Goal: Contribute content

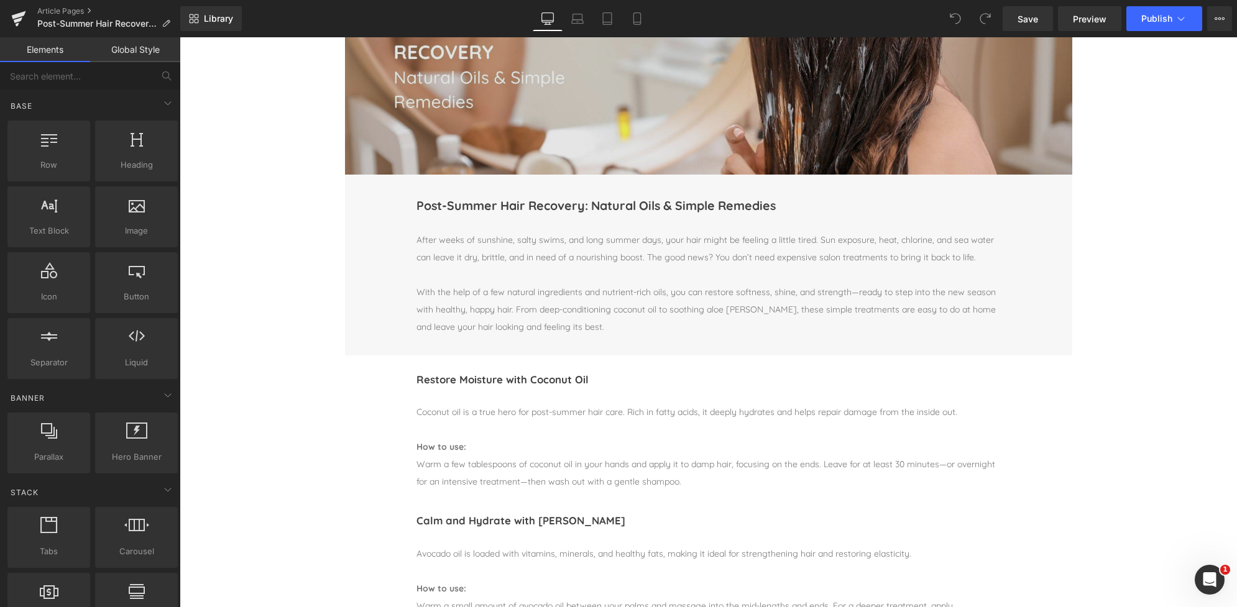
scroll to position [202, 0]
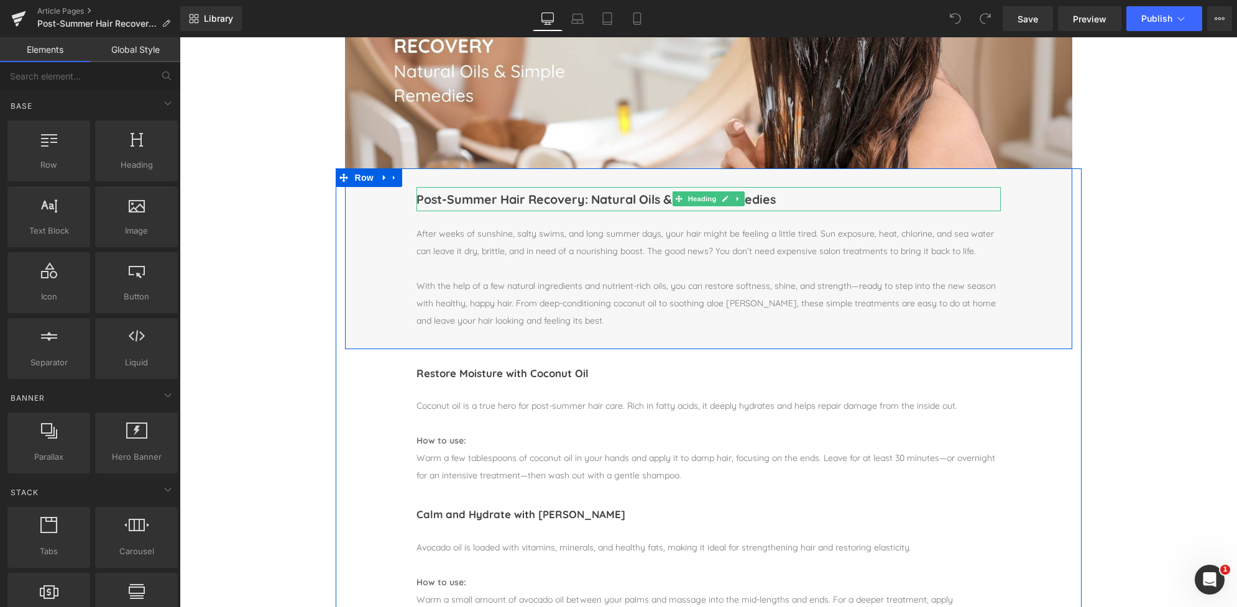
click at [437, 200] on h1 "Post-Summer Hair Recovery: Natural Oils & Simple Remedies" at bounding box center [708, 199] width 584 height 24
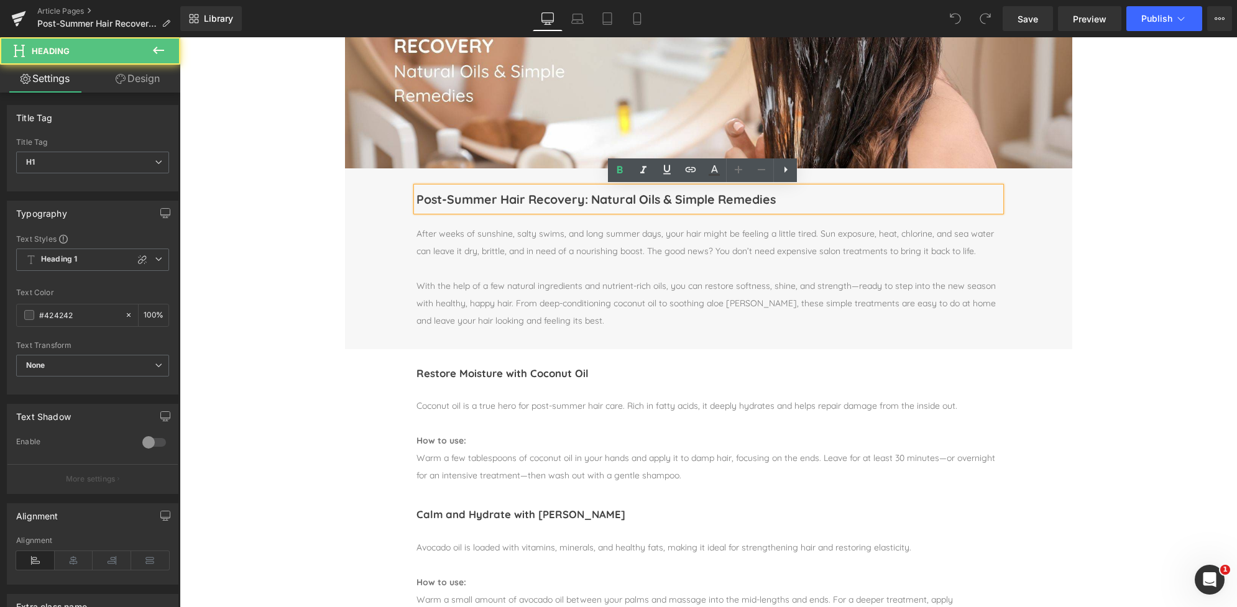
click at [438, 200] on h1 "Post-Summer Hair Recovery: Natural Oils & Simple Remedies" at bounding box center [708, 199] width 584 height 24
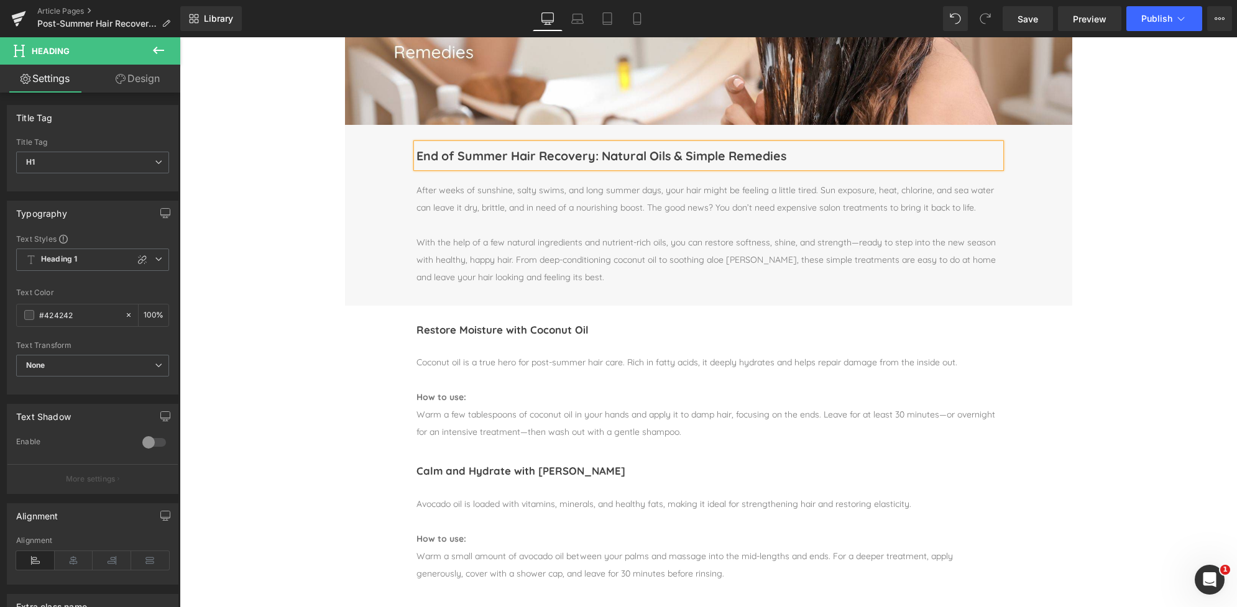
scroll to position [246, 0]
click at [849, 246] on p "With the help of a few natural ingredients and nutrient-rich oils, you can rest…" at bounding box center [708, 259] width 584 height 52
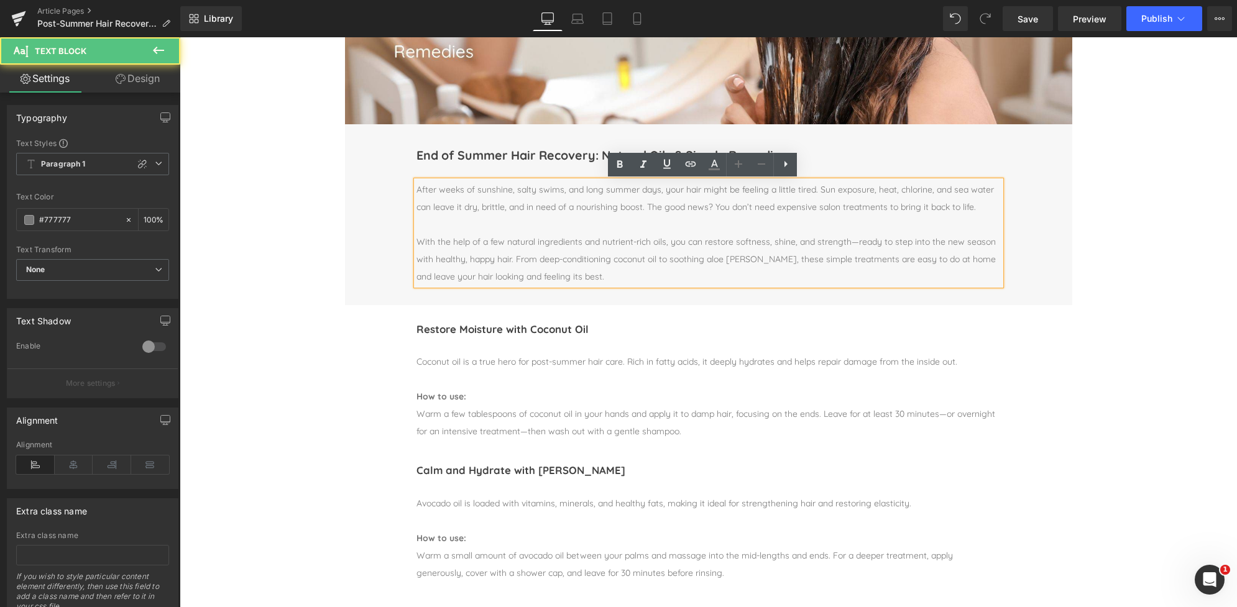
click at [849, 246] on p "With the help of a few natural ingredients and nutrient-rich oils, you can rest…" at bounding box center [708, 259] width 584 height 52
click at [790, 243] on p "With the help of a few natural ingredients and nutrient-rich oils, you can rest…" at bounding box center [708, 259] width 584 height 52
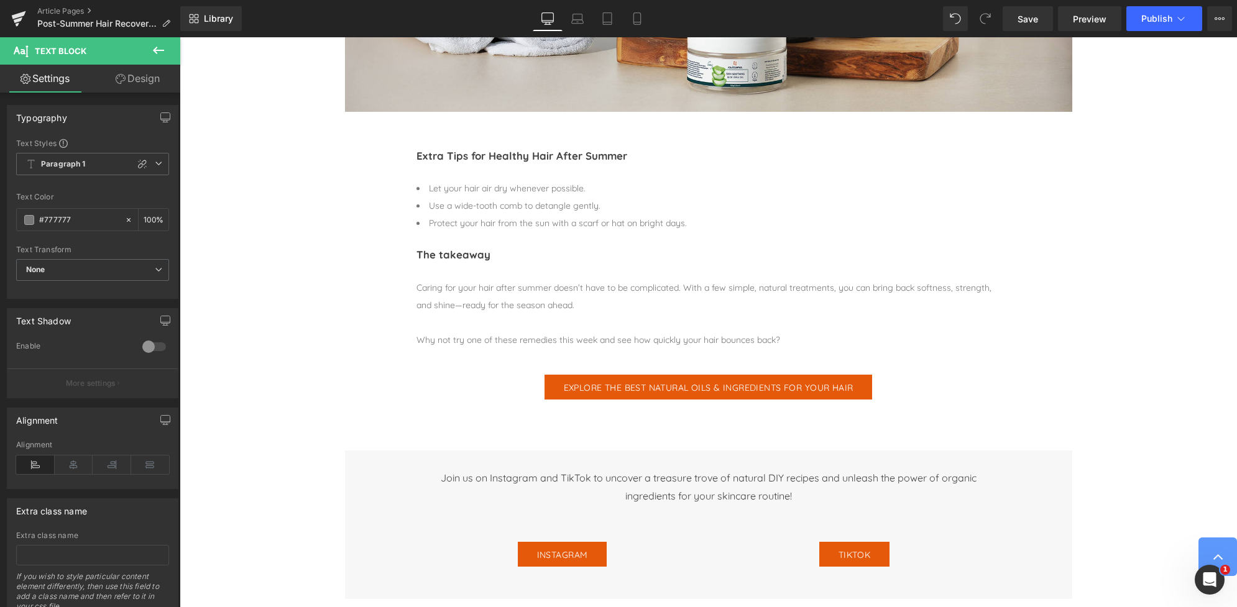
scroll to position [1251, 0]
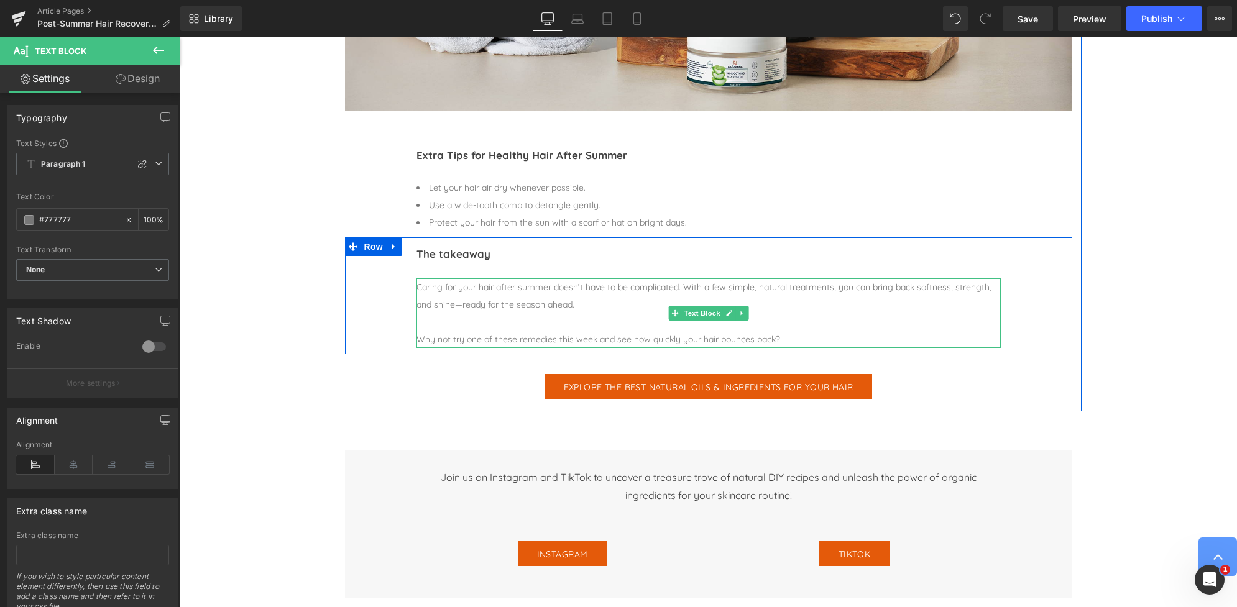
click at [453, 313] on div "Caring for your hair after summer doesn’t have to be complicated. With a few si…" at bounding box center [708, 295] width 584 height 35
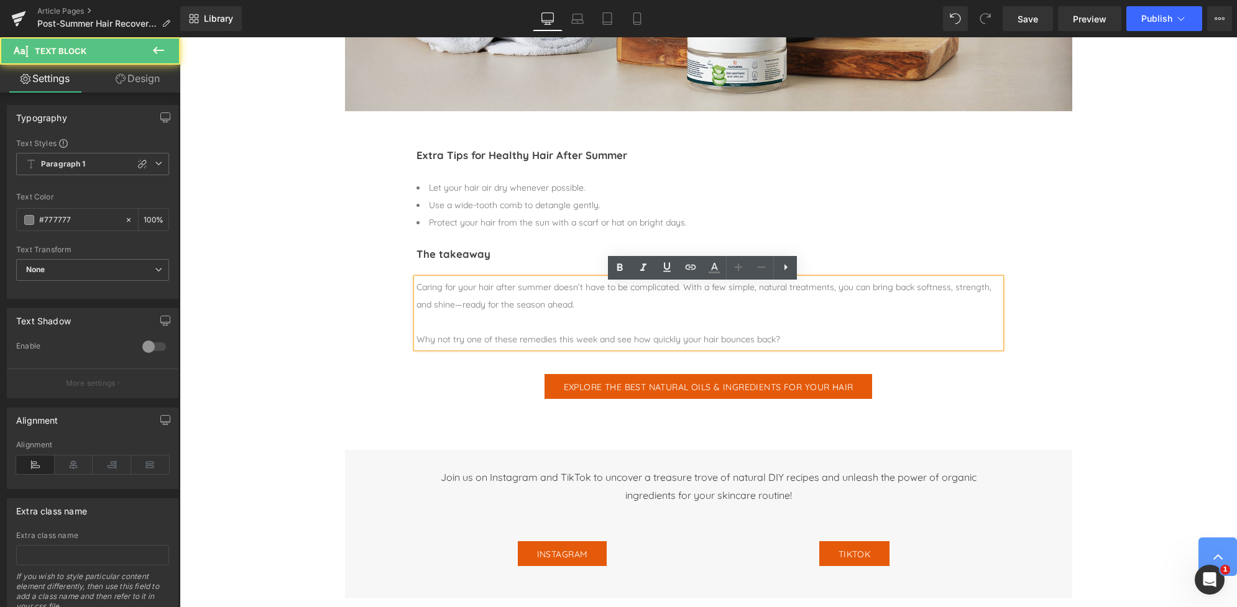
click at [454, 313] on div "Caring for your hair after summer doesn’t have to be complicated. With a few si…" at bounding box center [708, 295] width 584 height 35
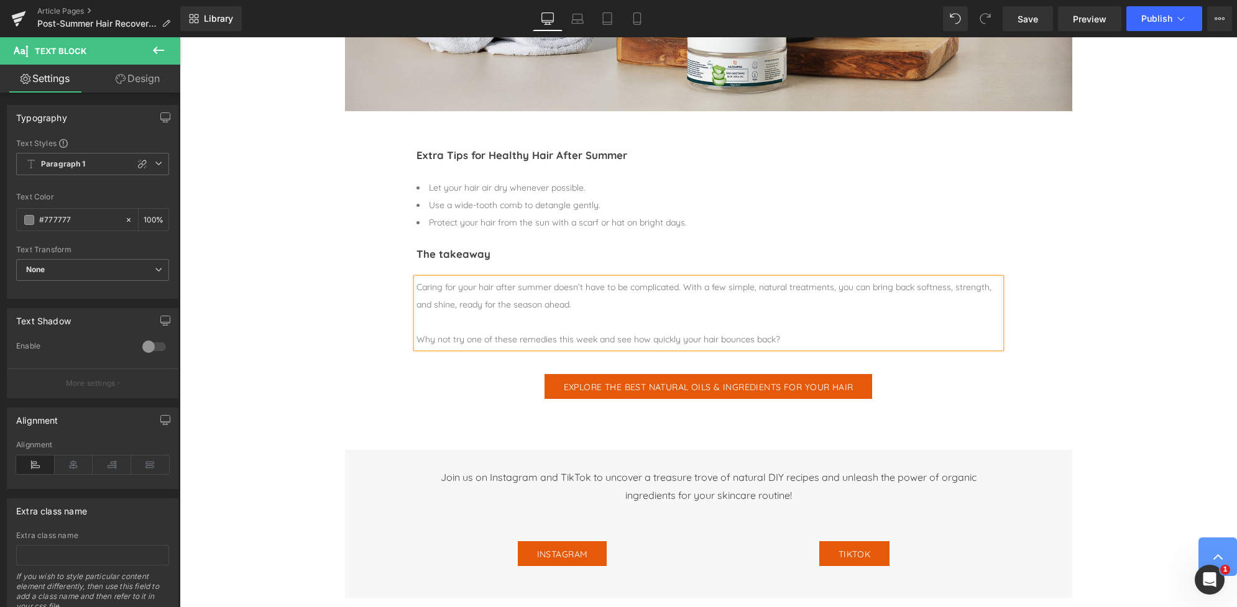
click at [866, 294] on div "Caring for your hair after summer doesn’t have to be complicated. With a few si…" at bounding box center [708, 295] width 584 height 35
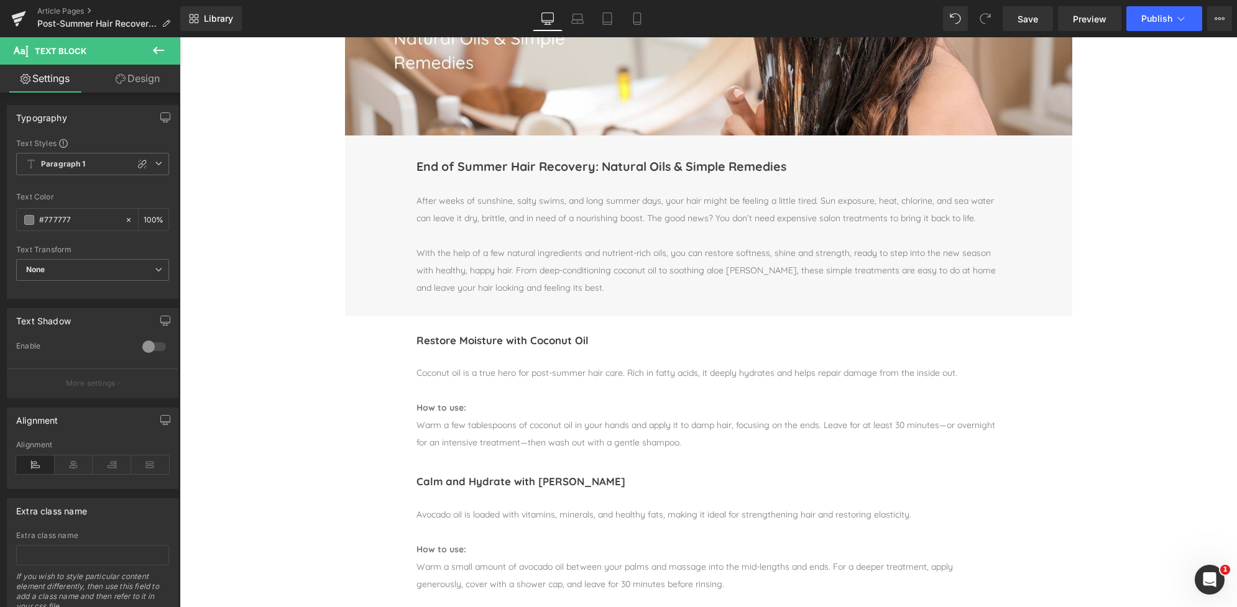
scroll to position [234, 0]
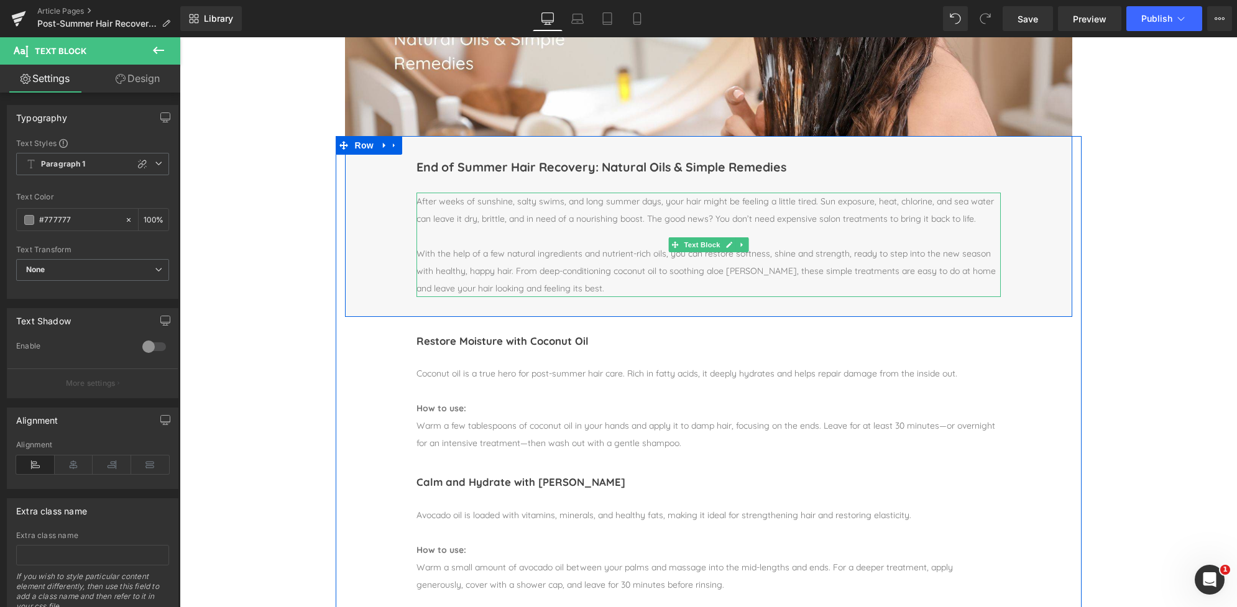
click at [676, 199] on p "After weeks of sunshine, salty swims, and long summer days, your hair might be …" at bounding box center [708, 210] width 584 height 35
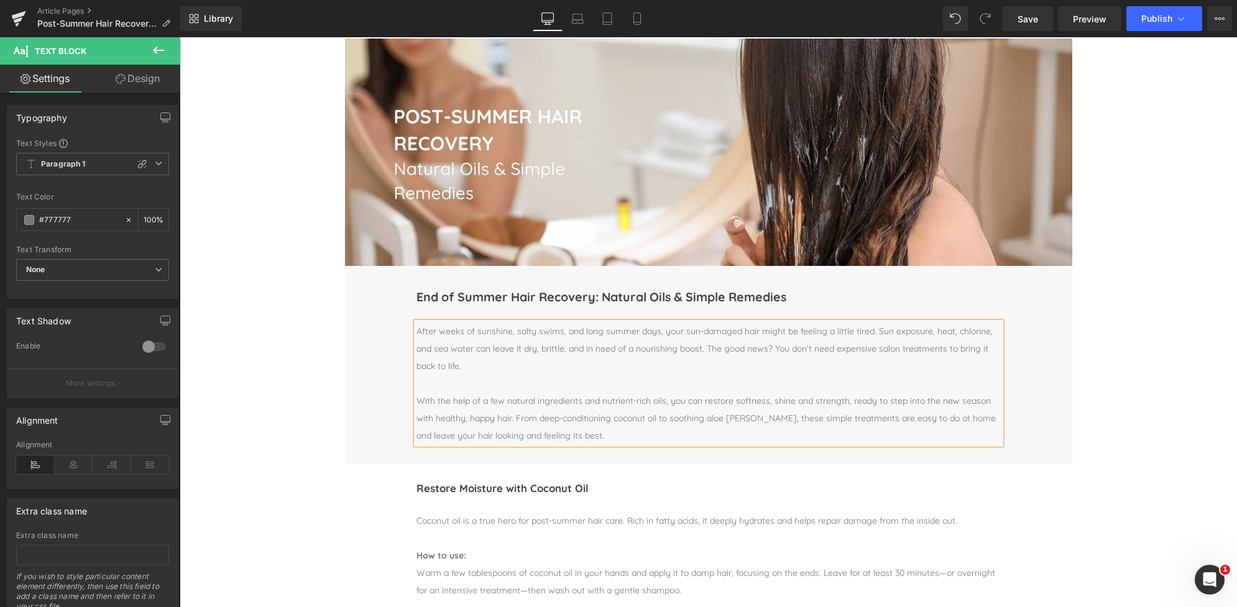
scroll to position [104, 0]
click at [1026, 17] on span "Save" at bounding box center [1028, 18] width 21 height 13
